Goal: Find specific page/section: Find specific page/section

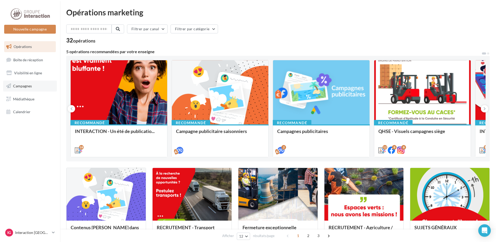
click at [40, 85] on link "Campagnes" at bounding box center [30, 86] width 54 height 11
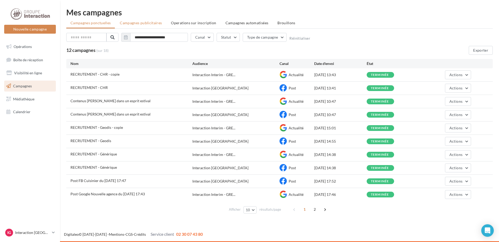
click at [145, 24] on span "Campagnes publicitaires" at bounding box center [141, 23] width 42 height 4
